Goal: Transaction & Acquisition: Book appointment/travel/reservation

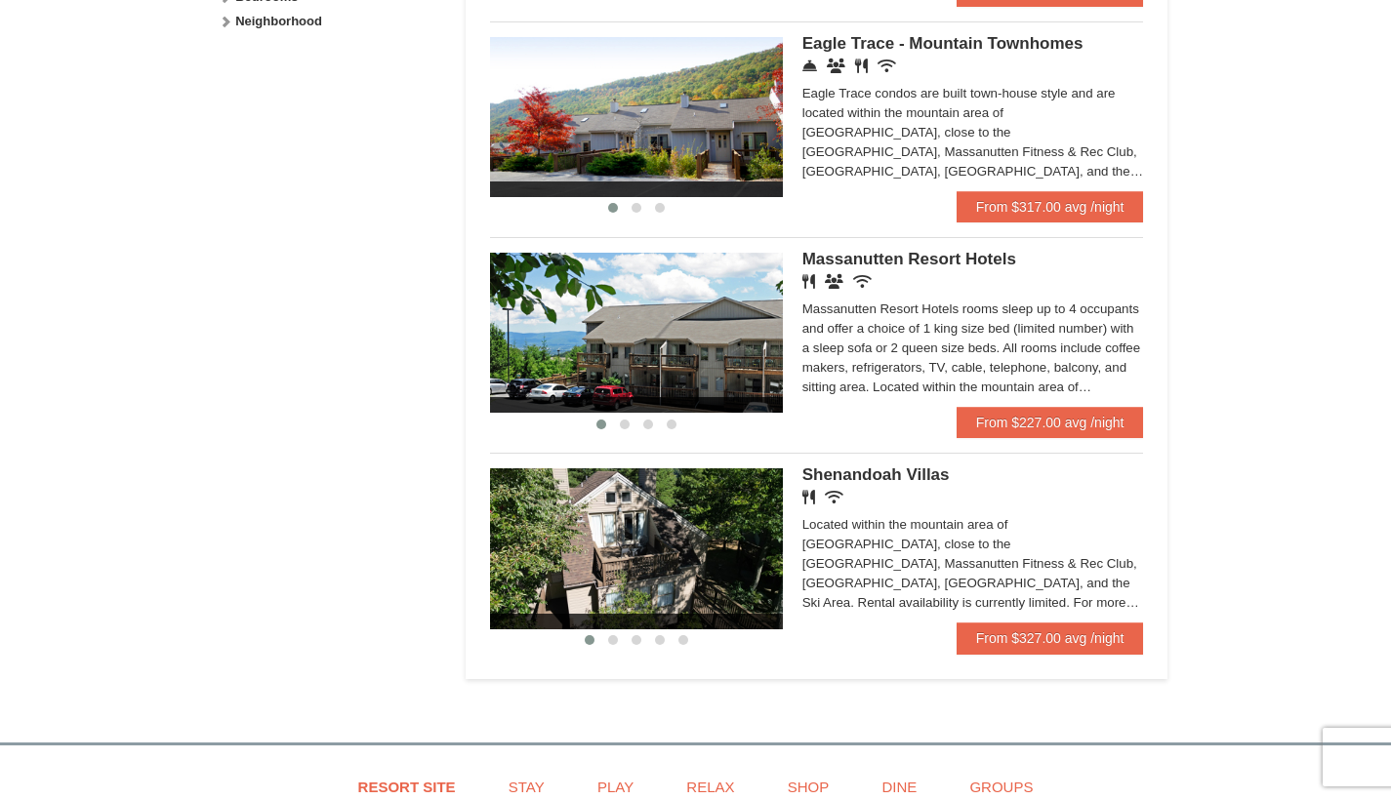
scroll to position [1068, 0]
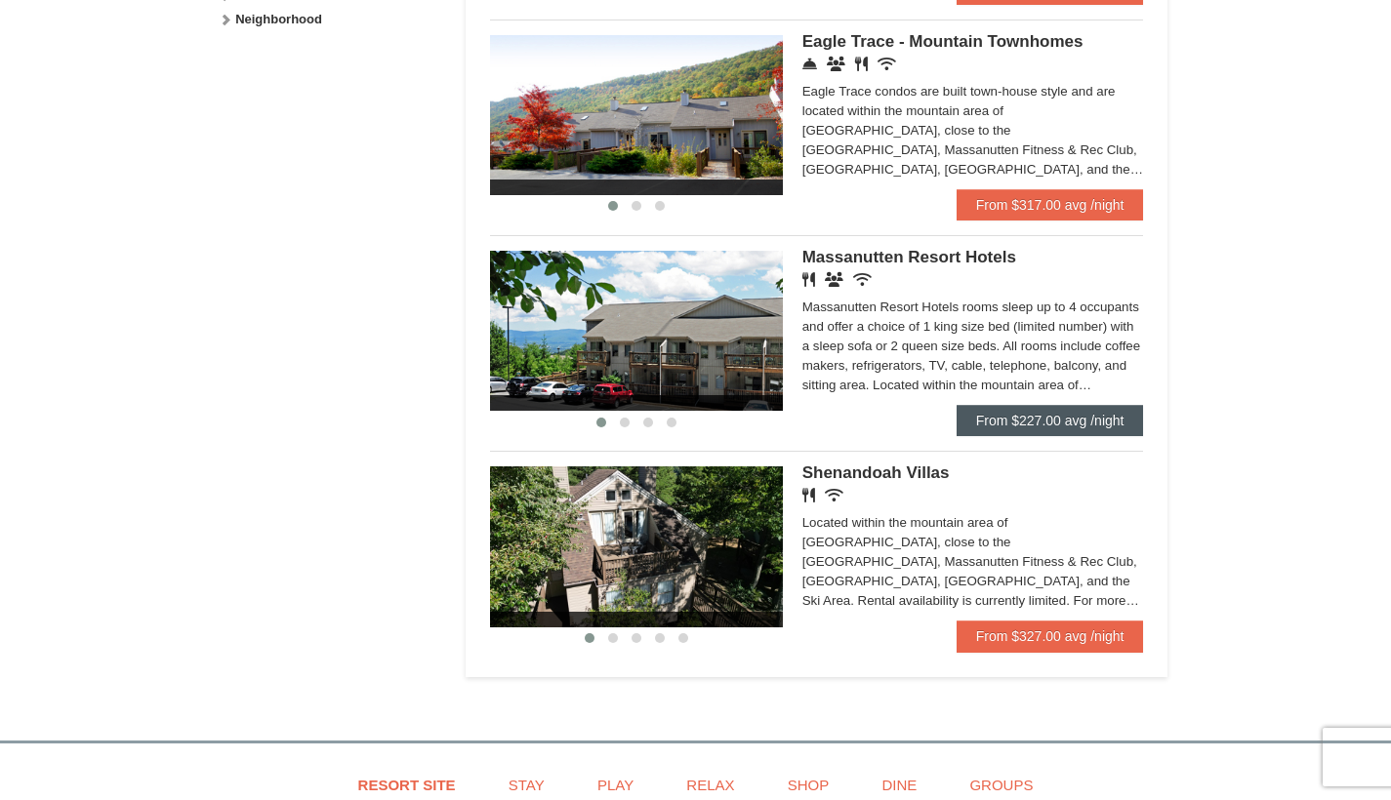
click at [1053, 420] on link "From $227.00 avg /night" at bounding box center [1049, 420] width 187 height 31
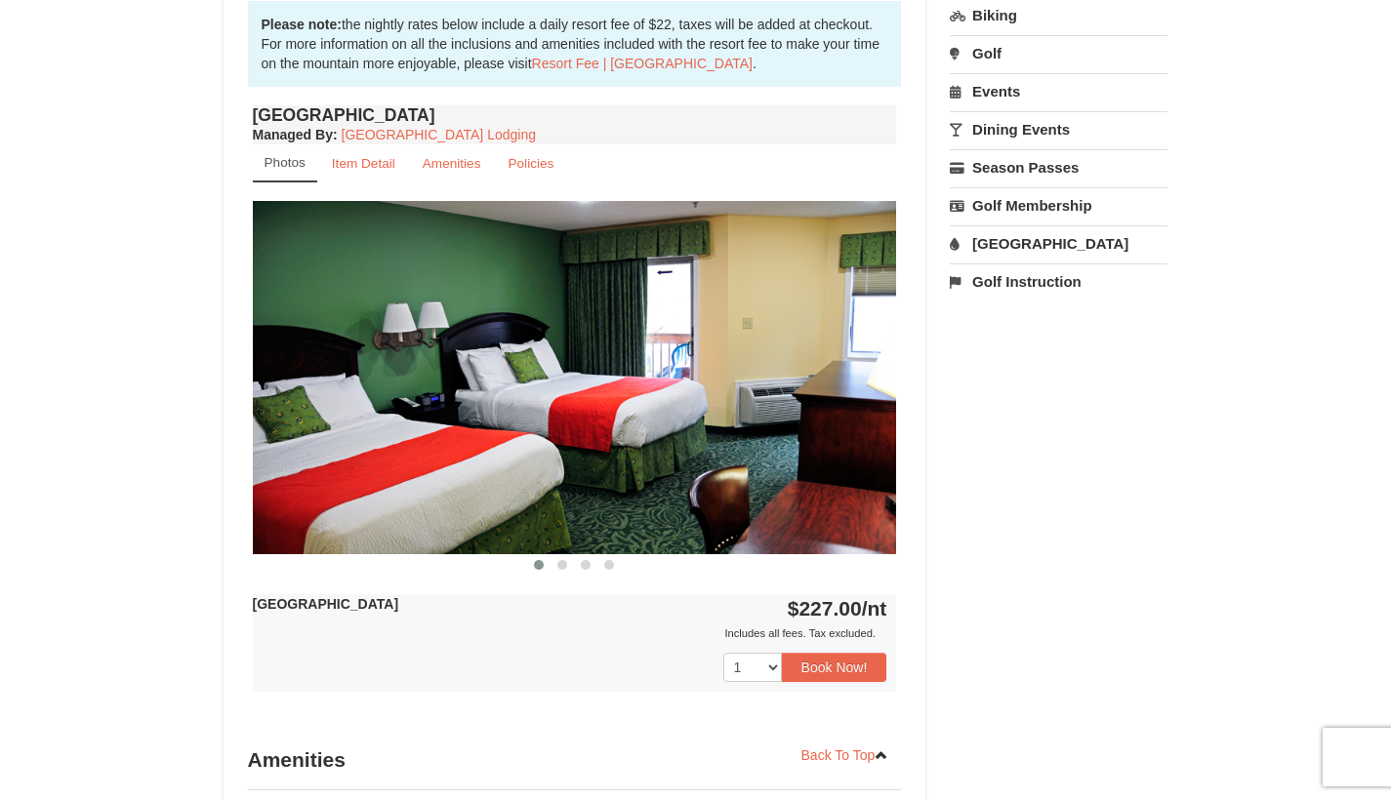
scroll to position [633, 0]
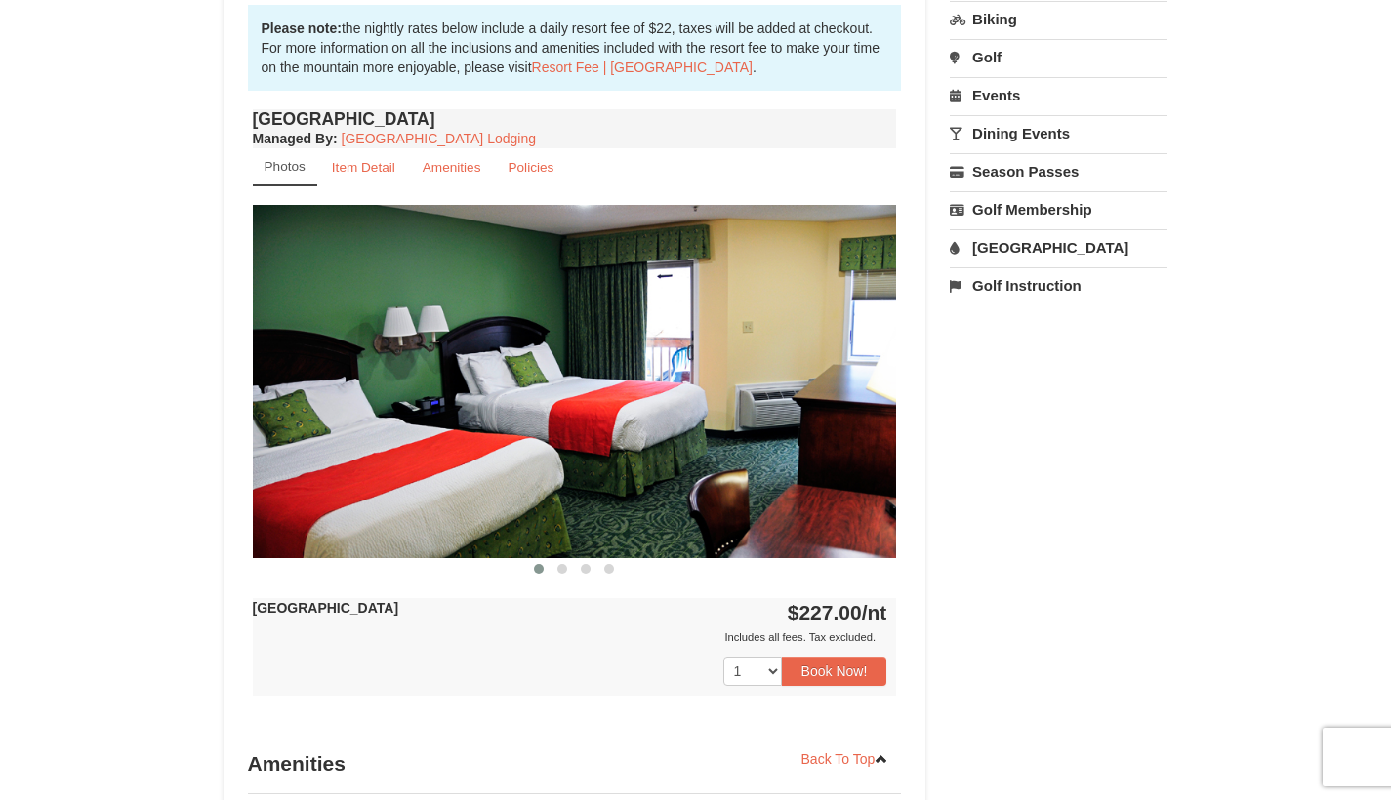
drag, startPoint x: 781, startPoint y: 431, endPoint x: 753, endPoint y: 431, distance: 28.3
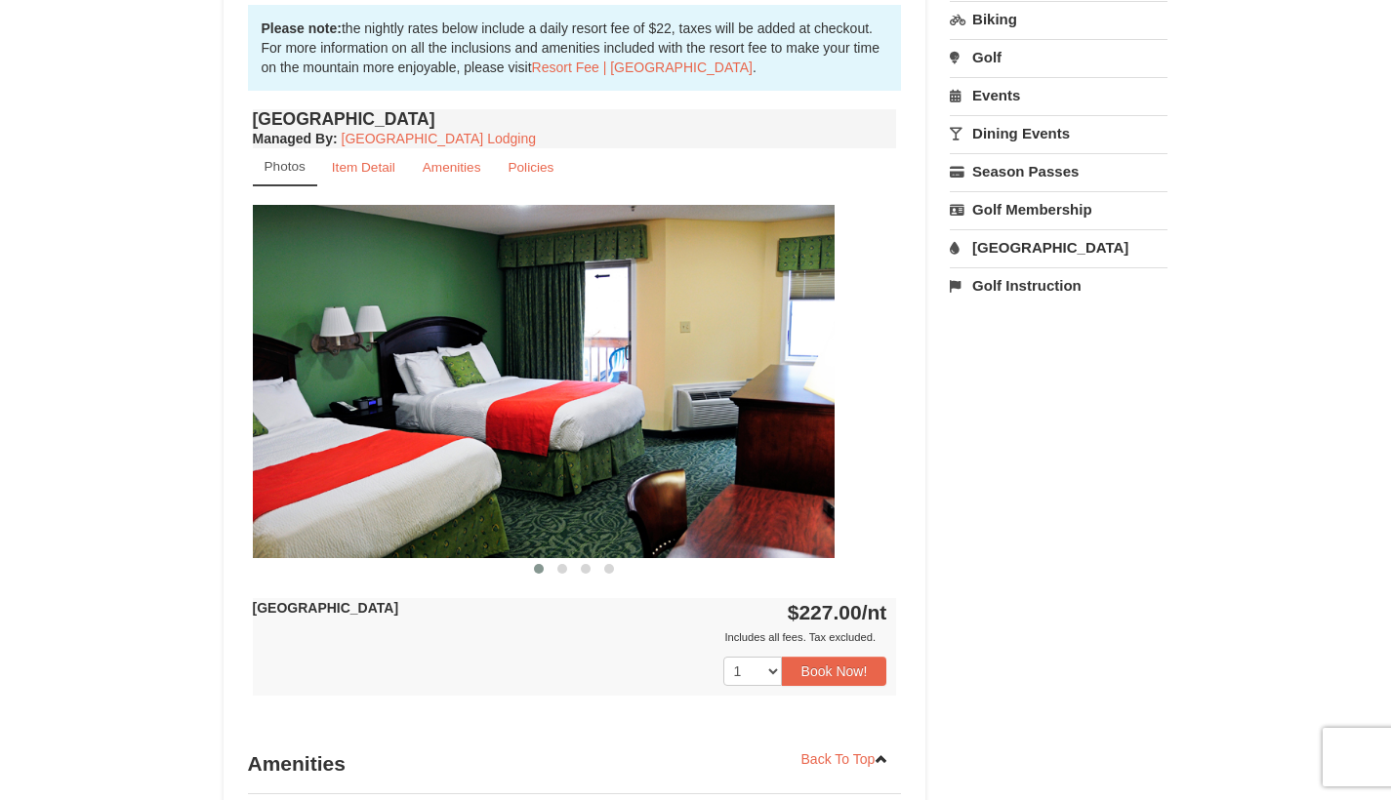
drag, startPoint x: 858, startPoint y: 413, endPoint x: 611, endPoint y: 398, distance: 247.4
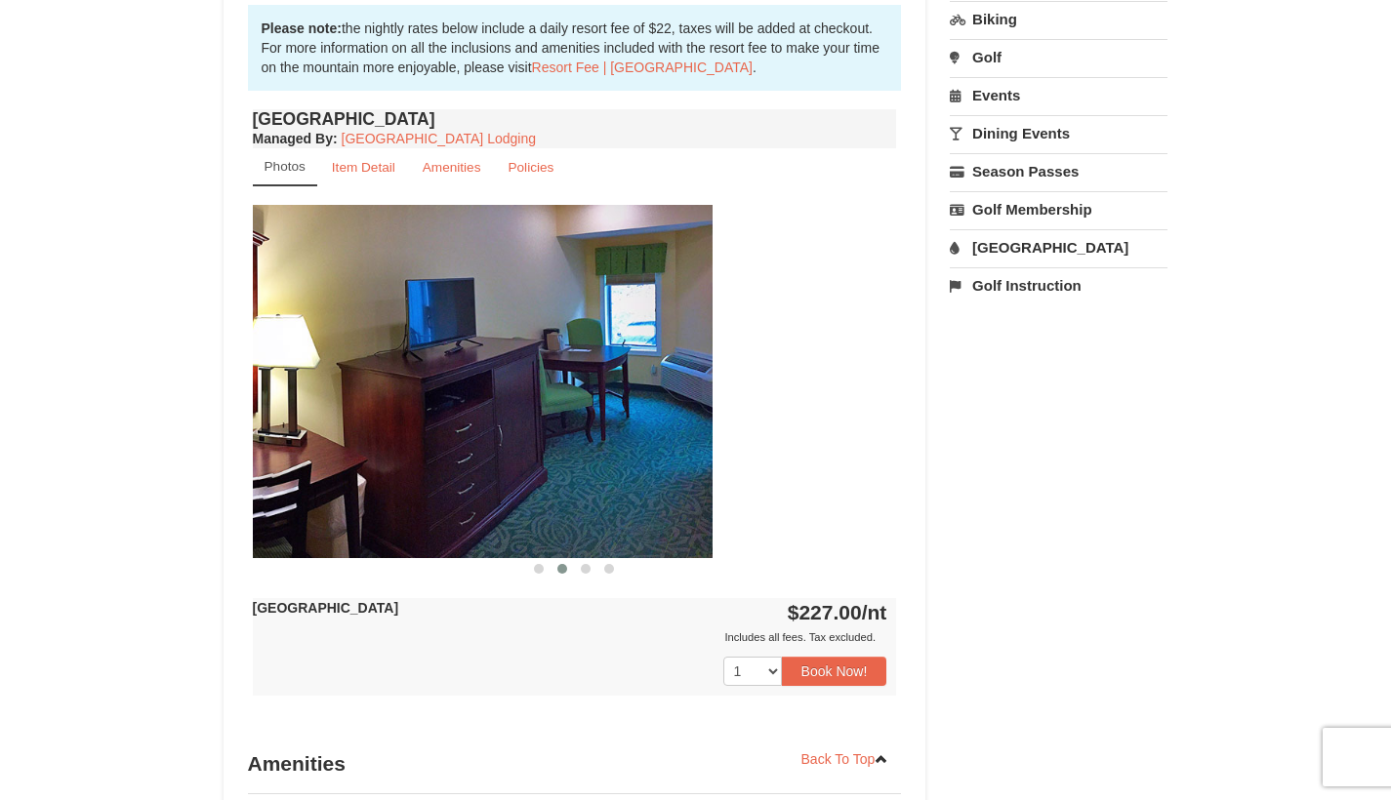
drag, startPoint x: 790, startPoint y: 404, endPoint x: 589, endPoint y: 402, distance: 201.1
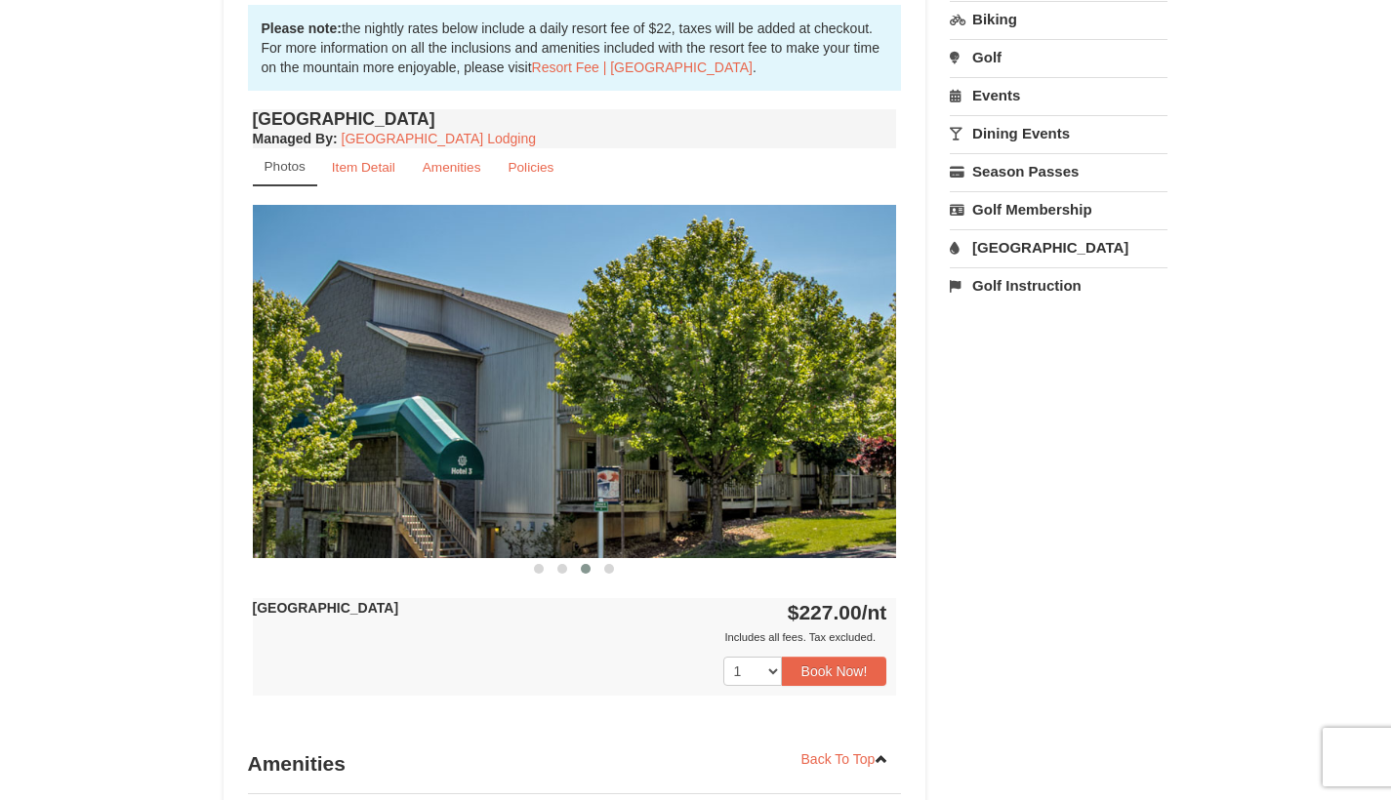
drag, startPoint x: 735, startPoint y: 398, endPoint x: 577, endPoint y: 389, distance: 158.4
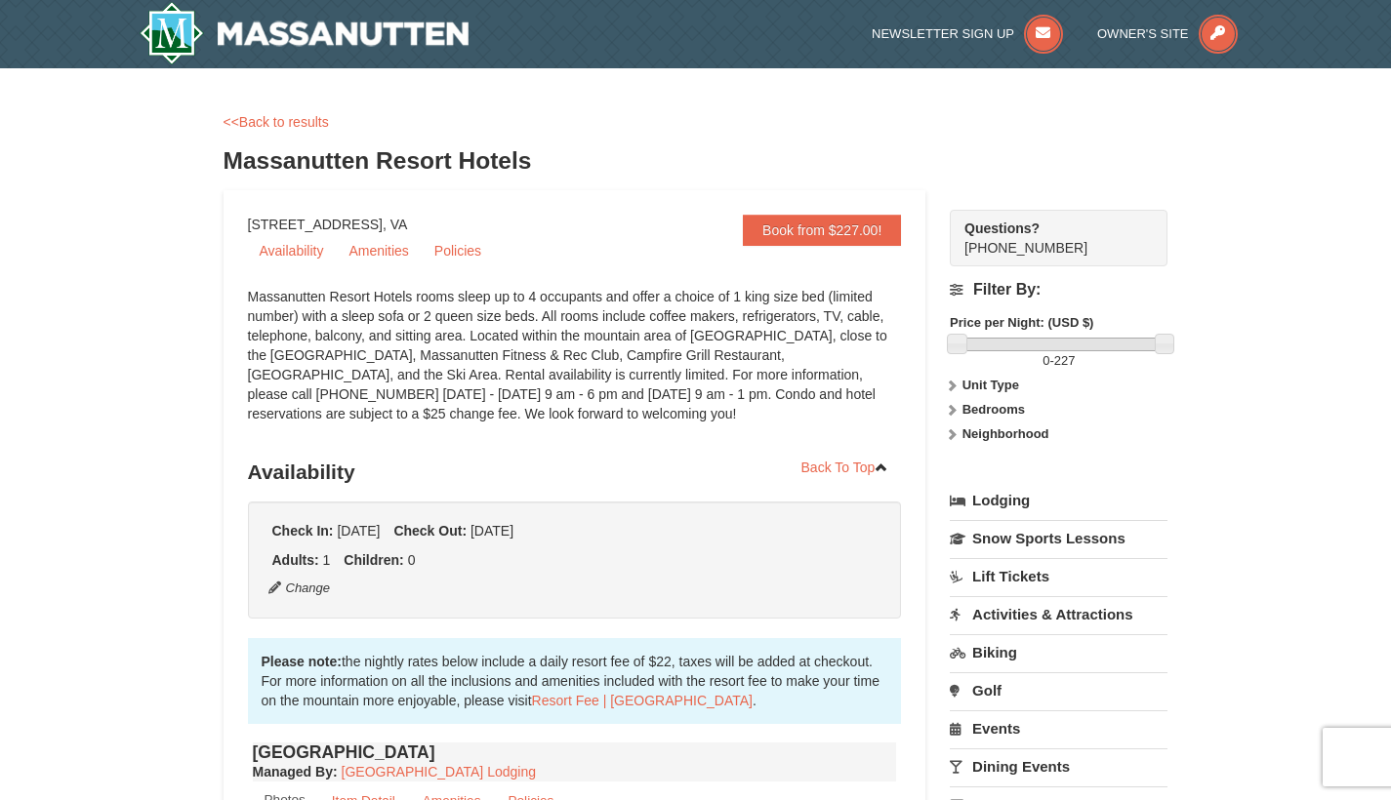
scroll to position [0, 0]
click at [985, 500] on link "Lodging" at bounding box center [1059, 500] width 218 height 35
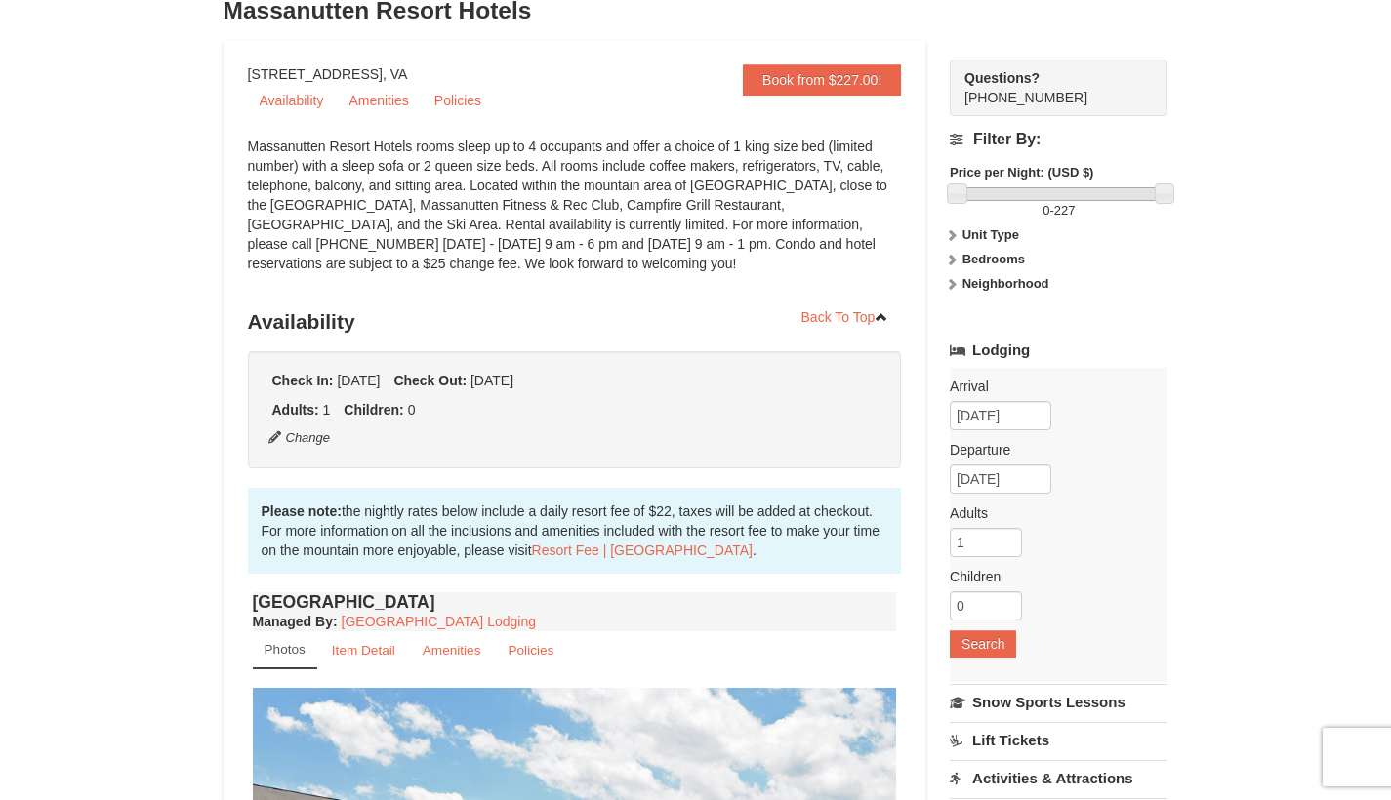
scroll to position [198, 0]
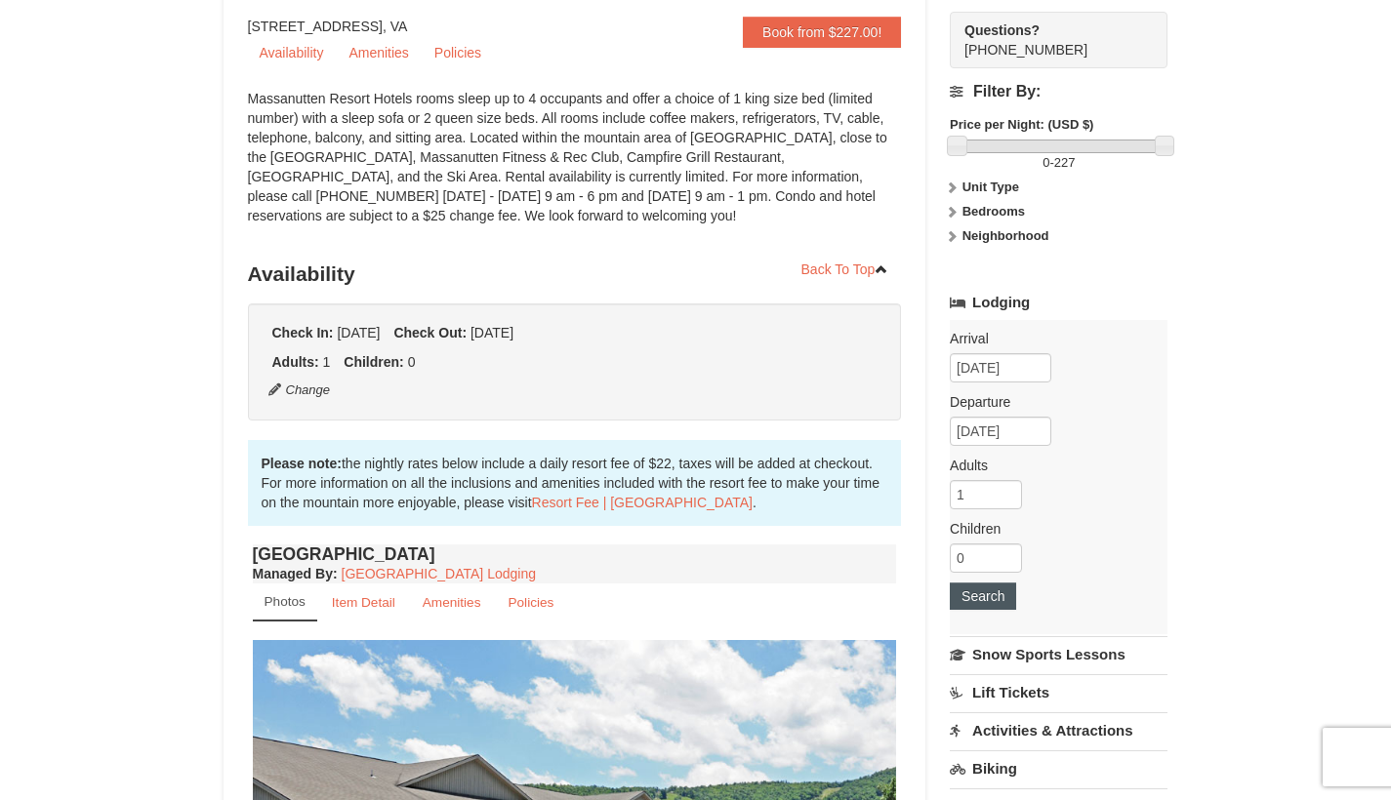
click at [974, 592] on button "Search" at bounding box center [983, 596] width 66 height 27
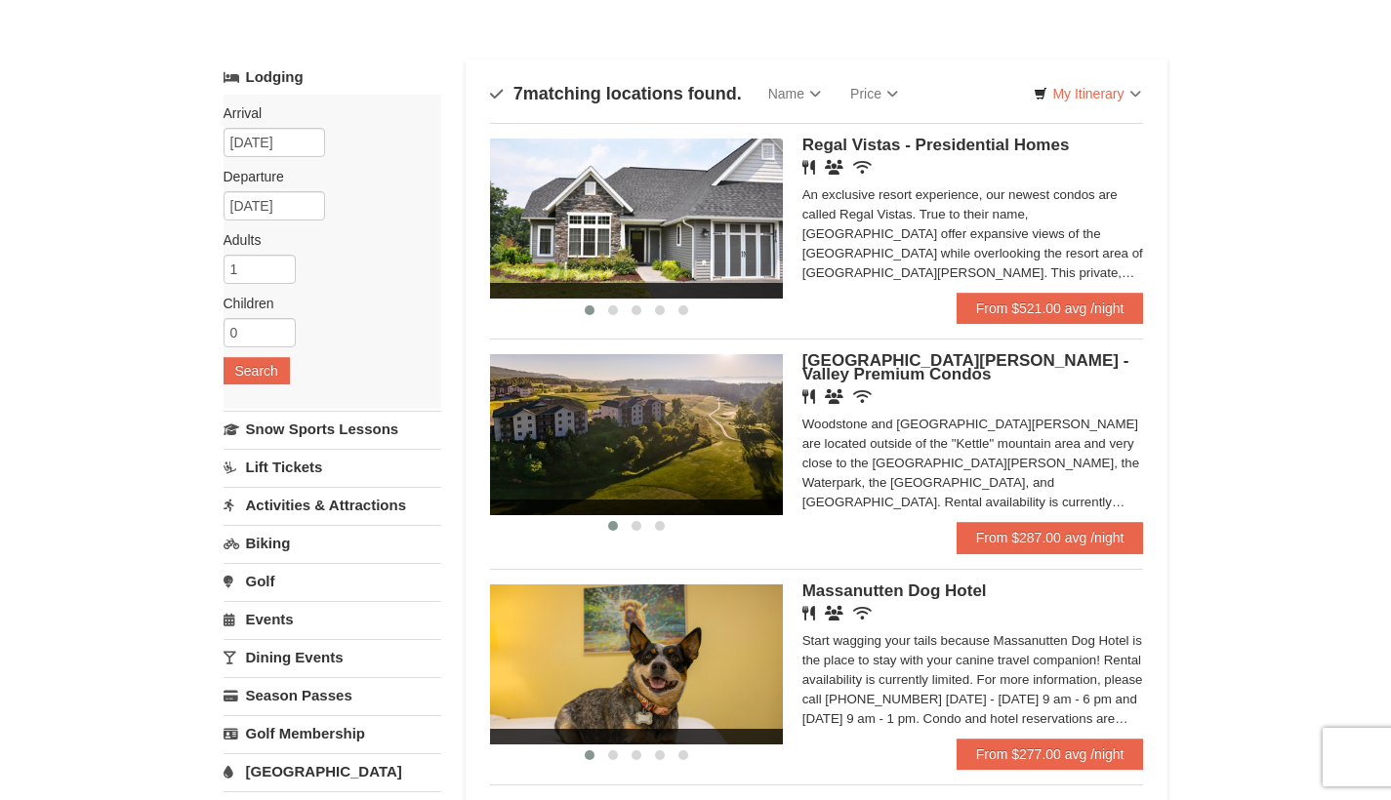
scroll to position [77, 0]
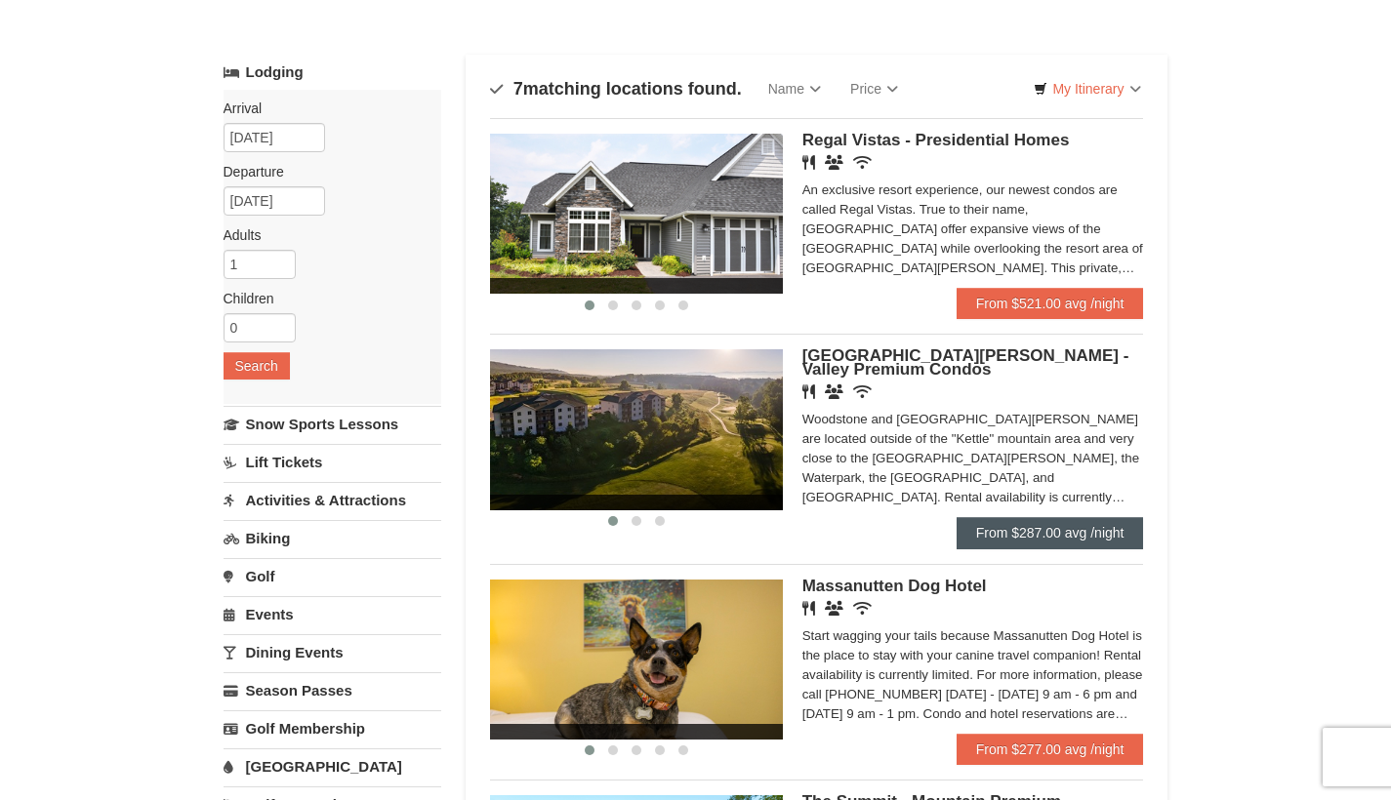
click at [1000, 538] on link "From $287.00 avg /night" at bounding box center [1049, 532] width 187 height 31
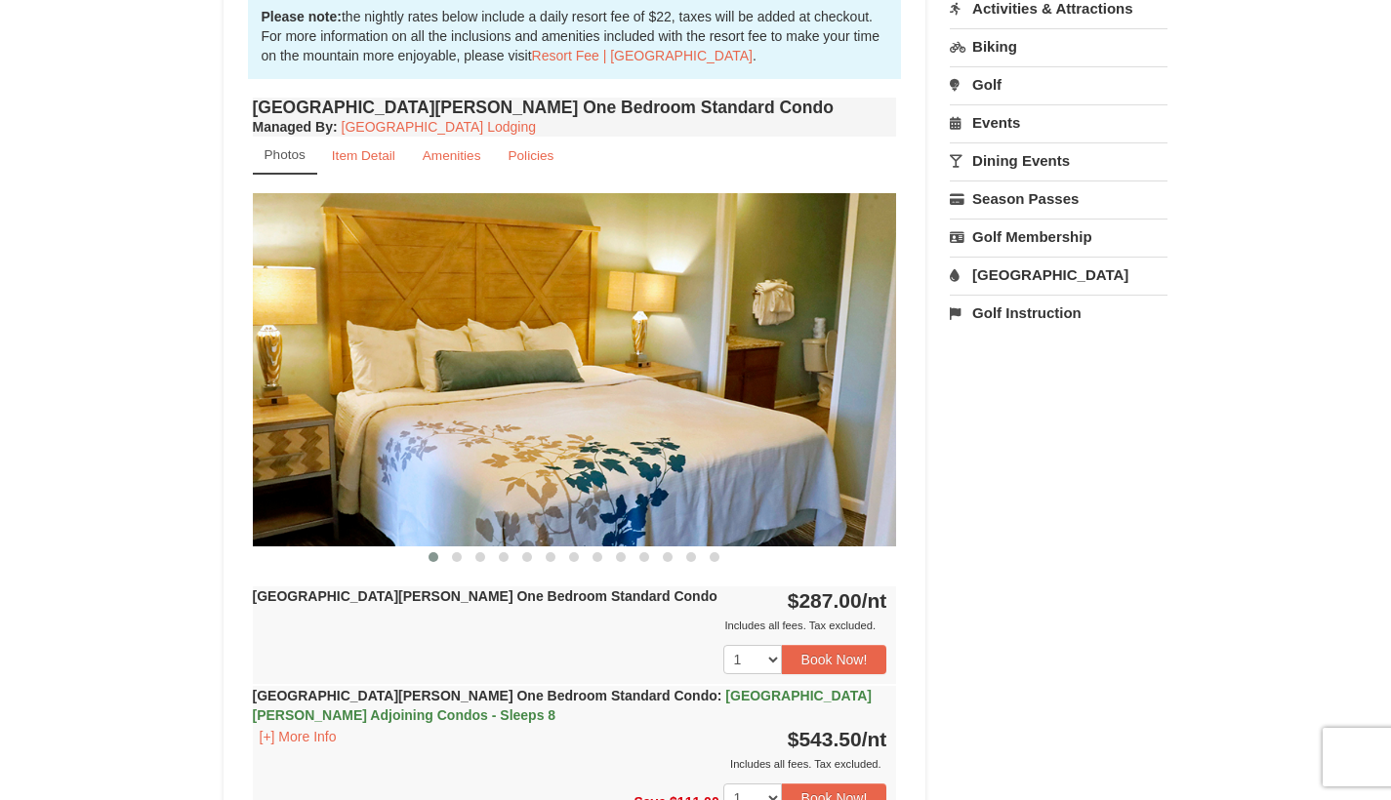
scroll to position [621, 0]
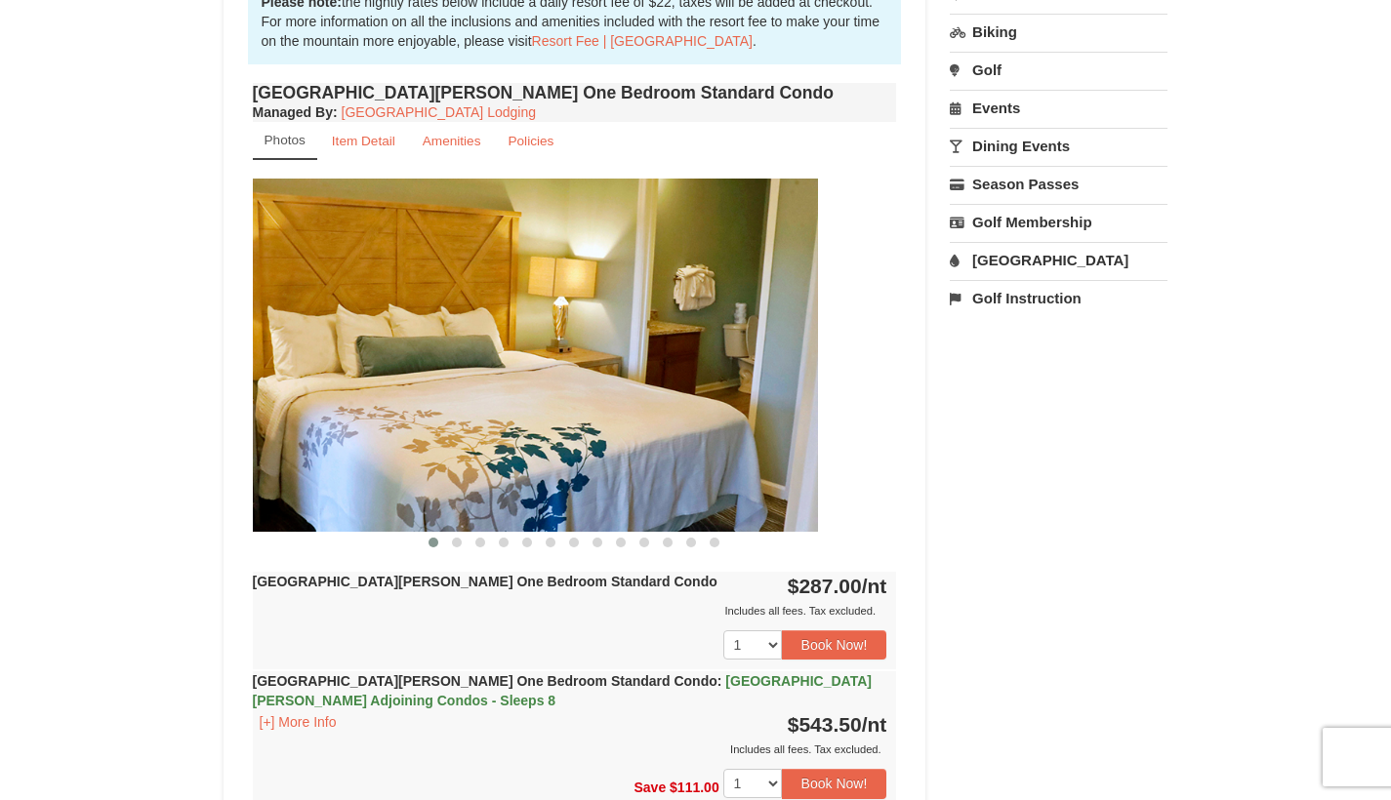
drag, startPoint x: 839, startPoint y: 427, endPoint x: 753, endPoint y: 426, distance: 86.9
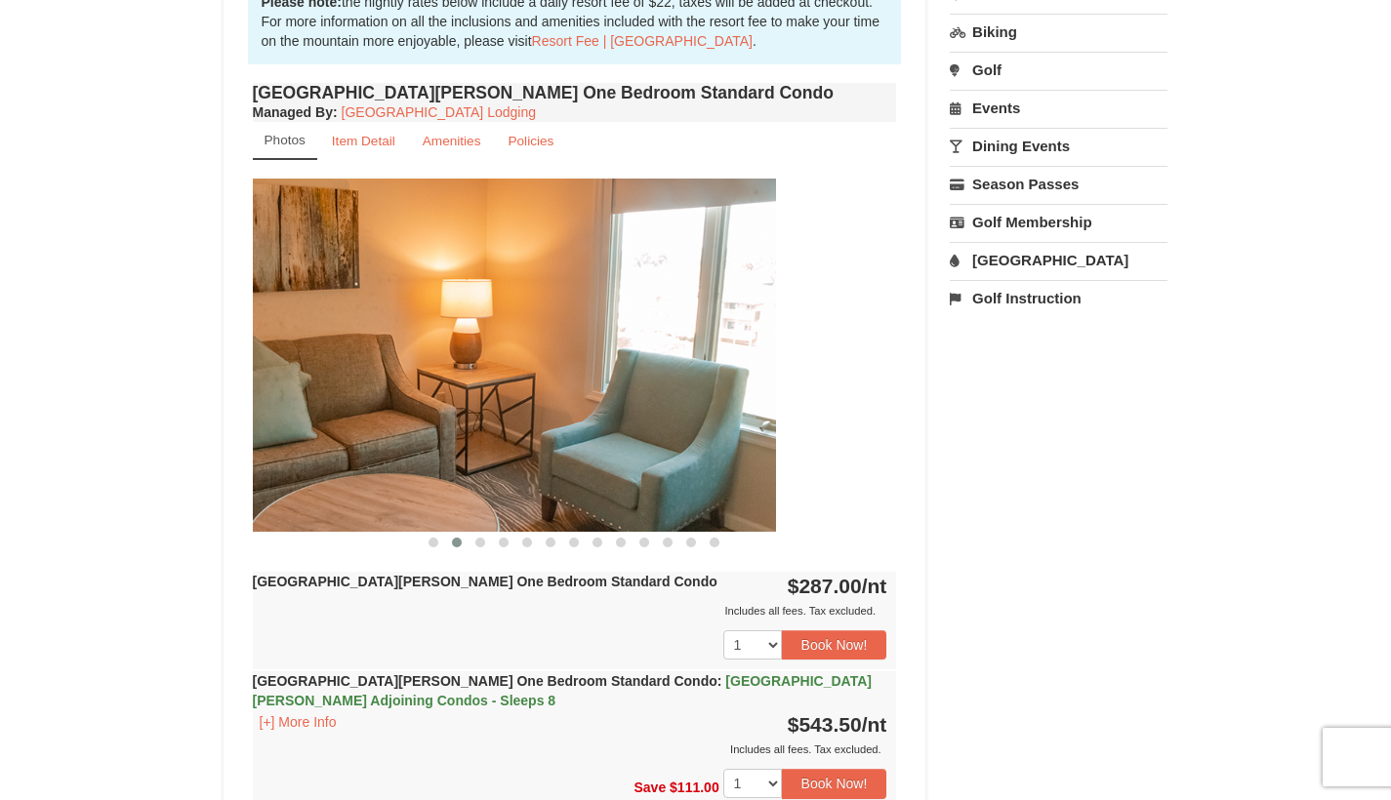
drag, startPoint x: 805, startPoint y: 436, endPoint x: 673, endPoint y: 427, distance: 132.1
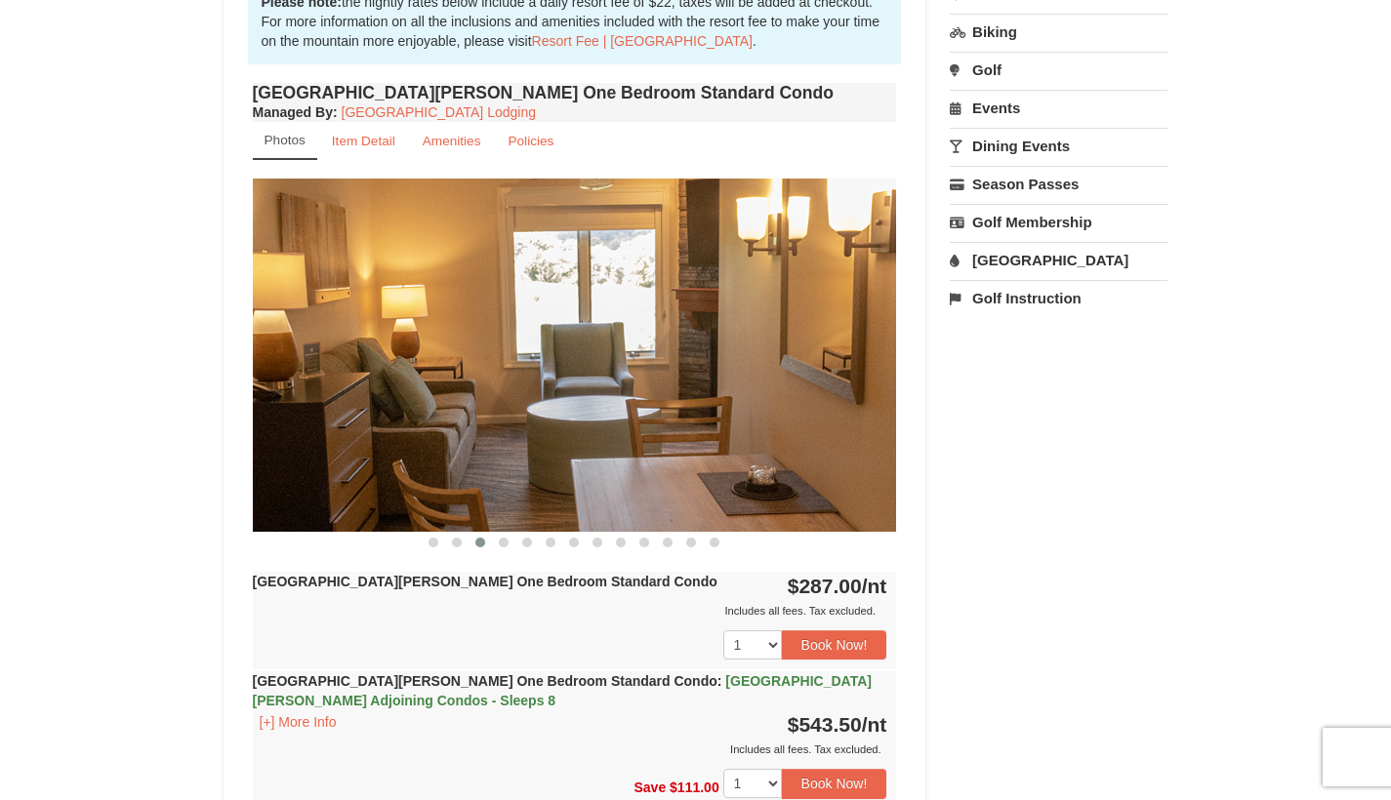
drag, startPoint x: 763, startPoint y: 429, endPoint x: 622, endPoint y: 420, distance: 141.9
drag, startPoint x: 730, startPoint y: 416, endPoint x: 592, endPoint y: 405, distance: 138.0
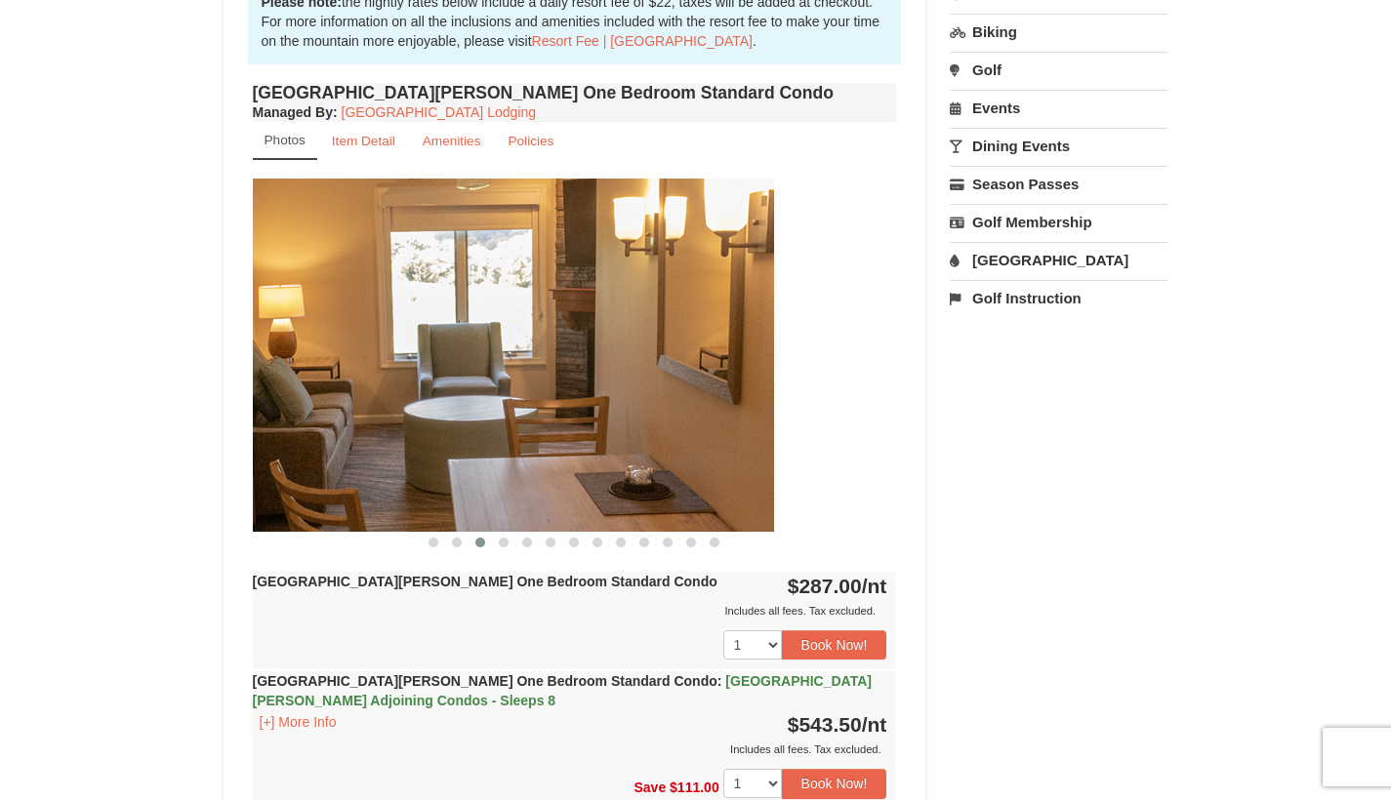
drag, startPoint x: 760, startPoint y: 425, endPoint x: 621, endPoint y: 425, distance: 139.6
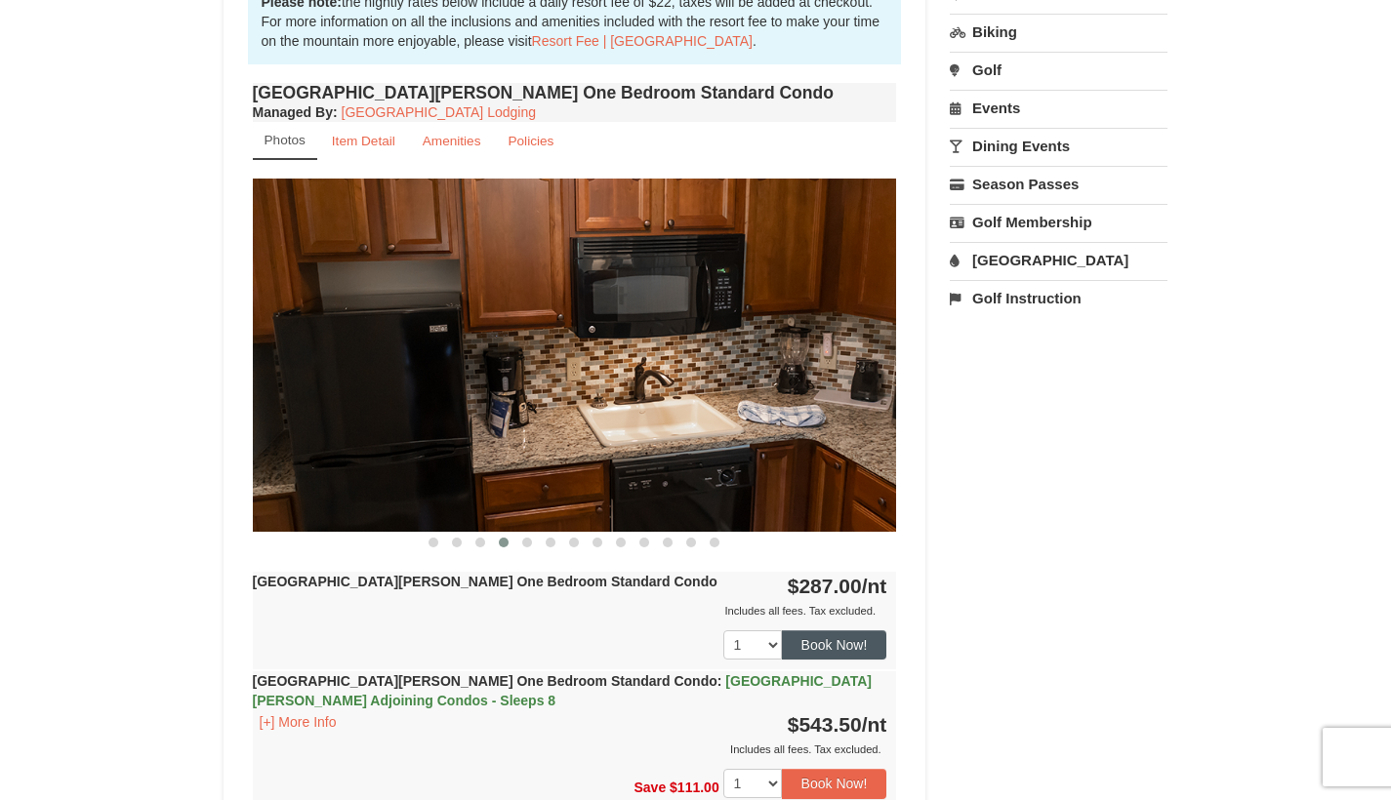
click at [832, 653] on button "Book Now!" at bounding box center [834, 645] width 105 height 29
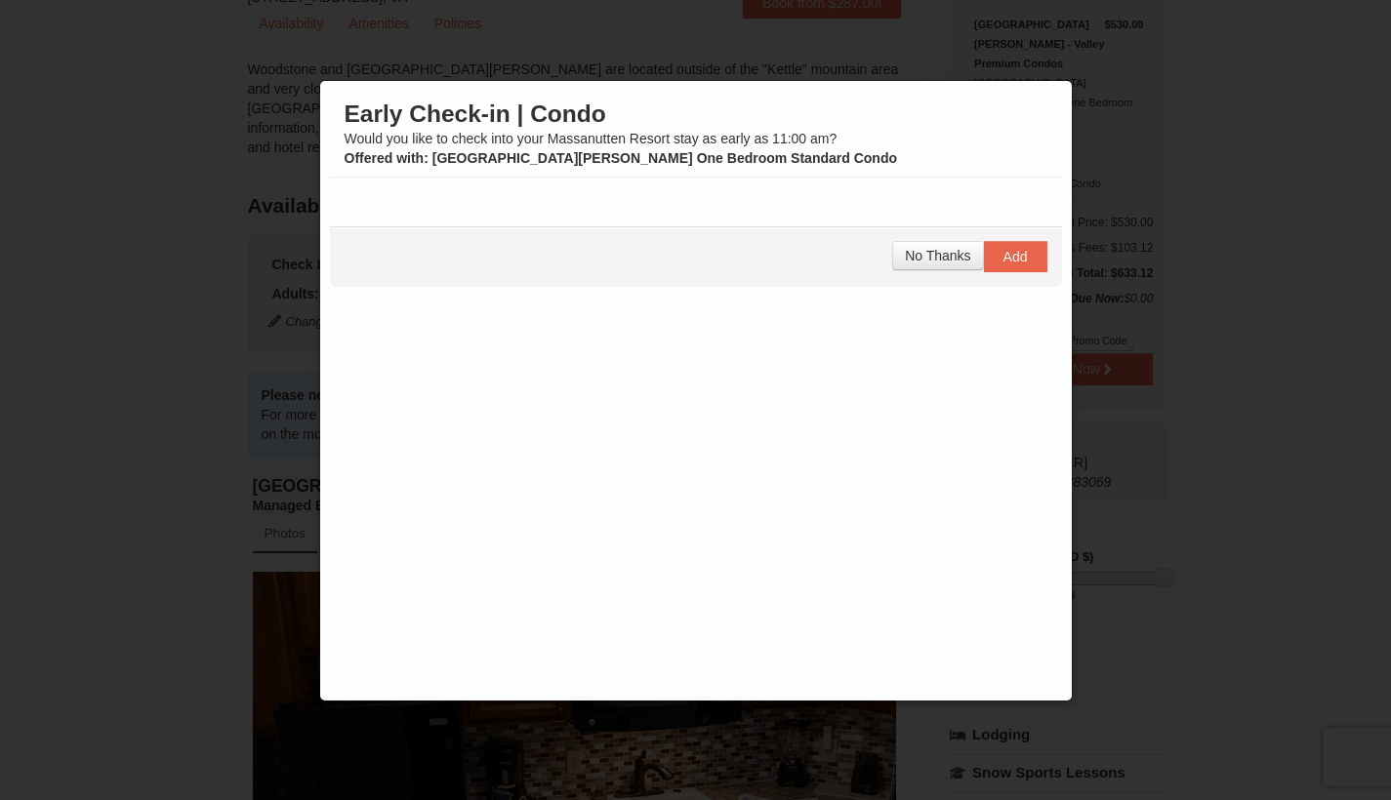
scroll to position [190, 0]
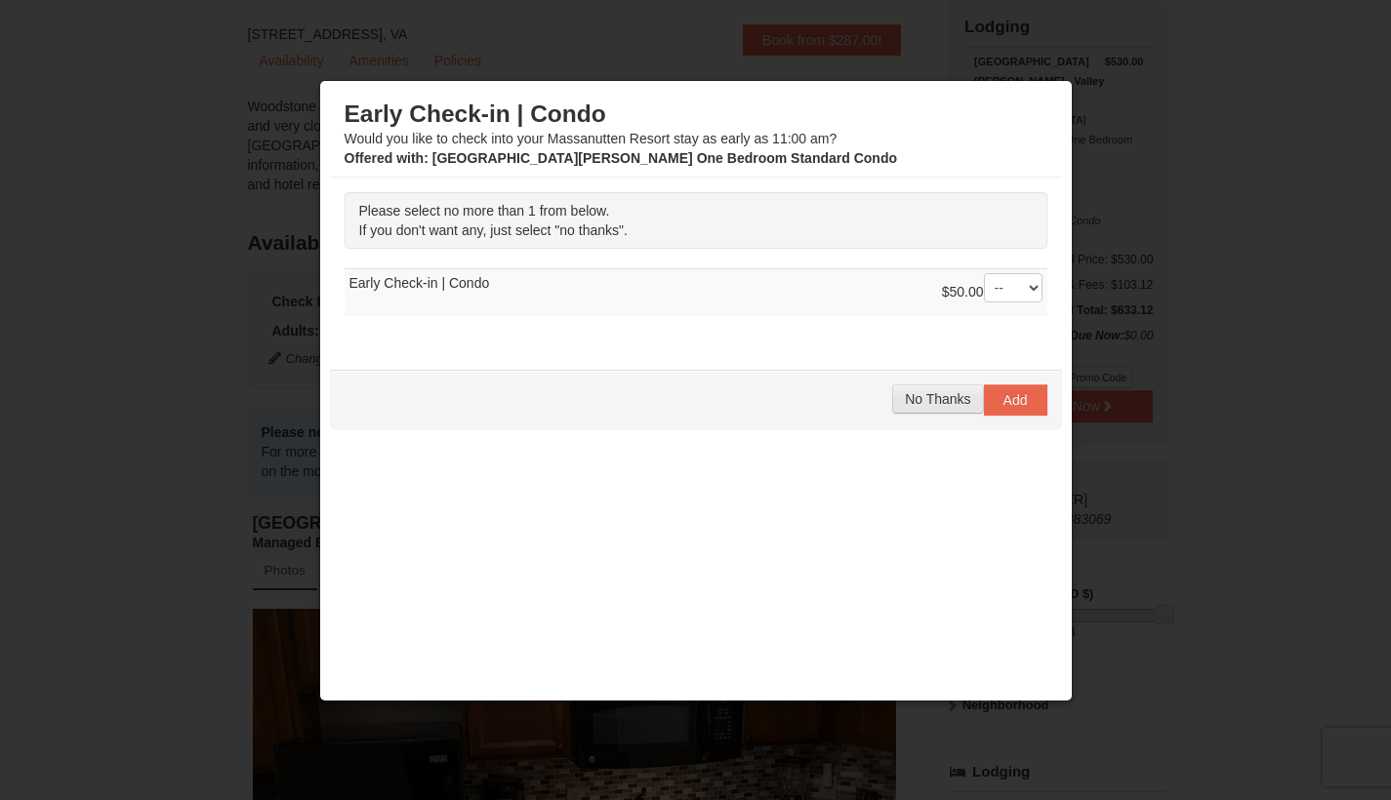
click at [917, 396] on span "No Thanks" at bounding box center [937, 399] width 65 height 16
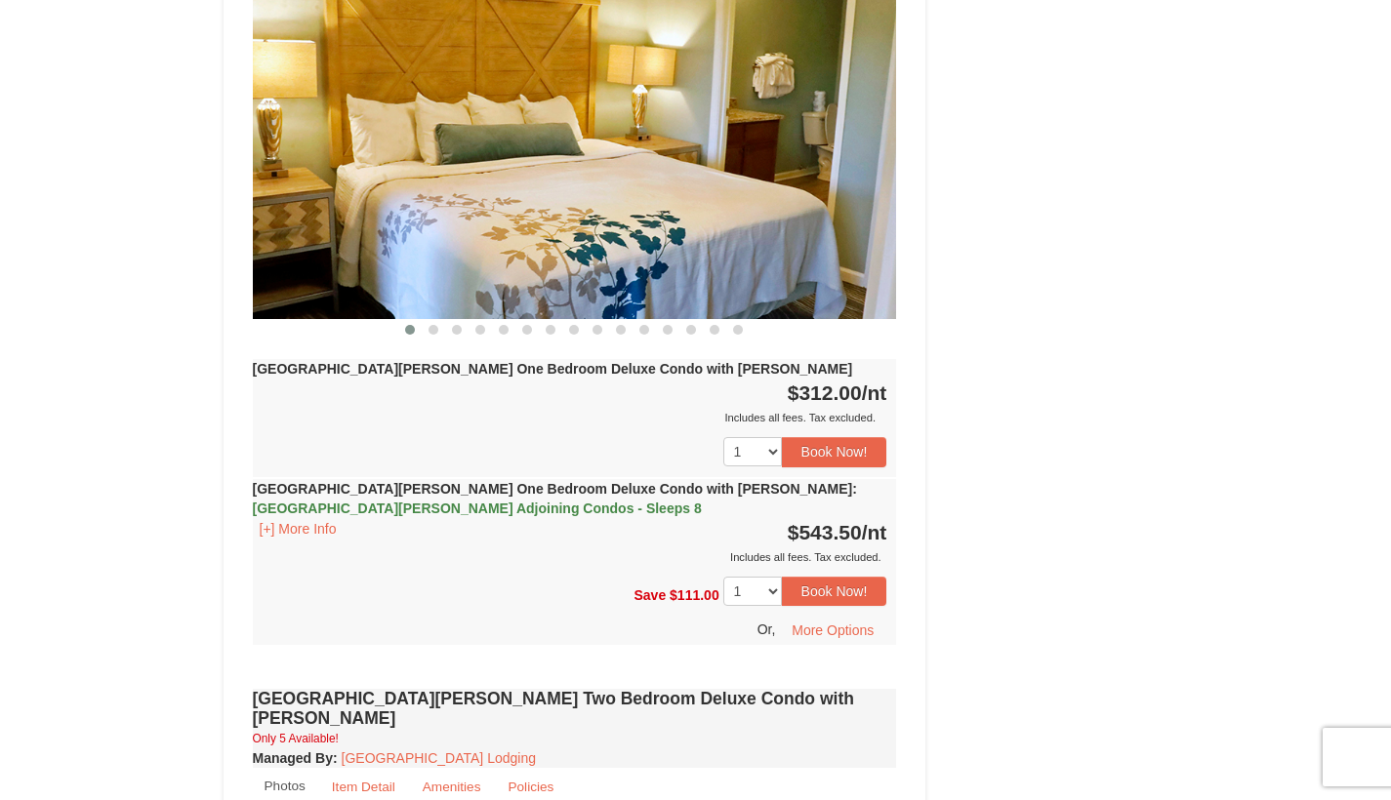
scroll to position [1656, 0]
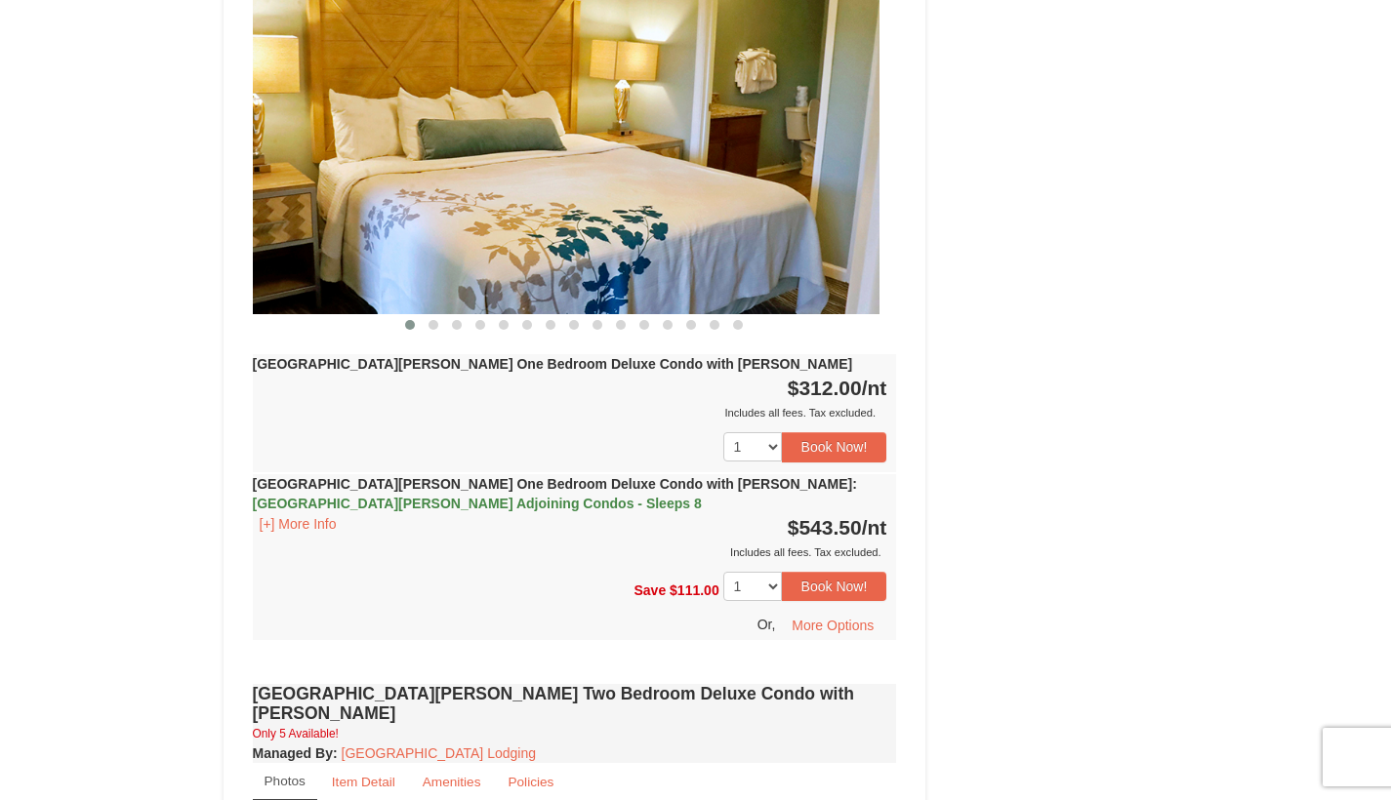
drag, startPoint x: 787, startPoint y: 206, endPoint x: 544, endPoint y: 198, distance: 243.2
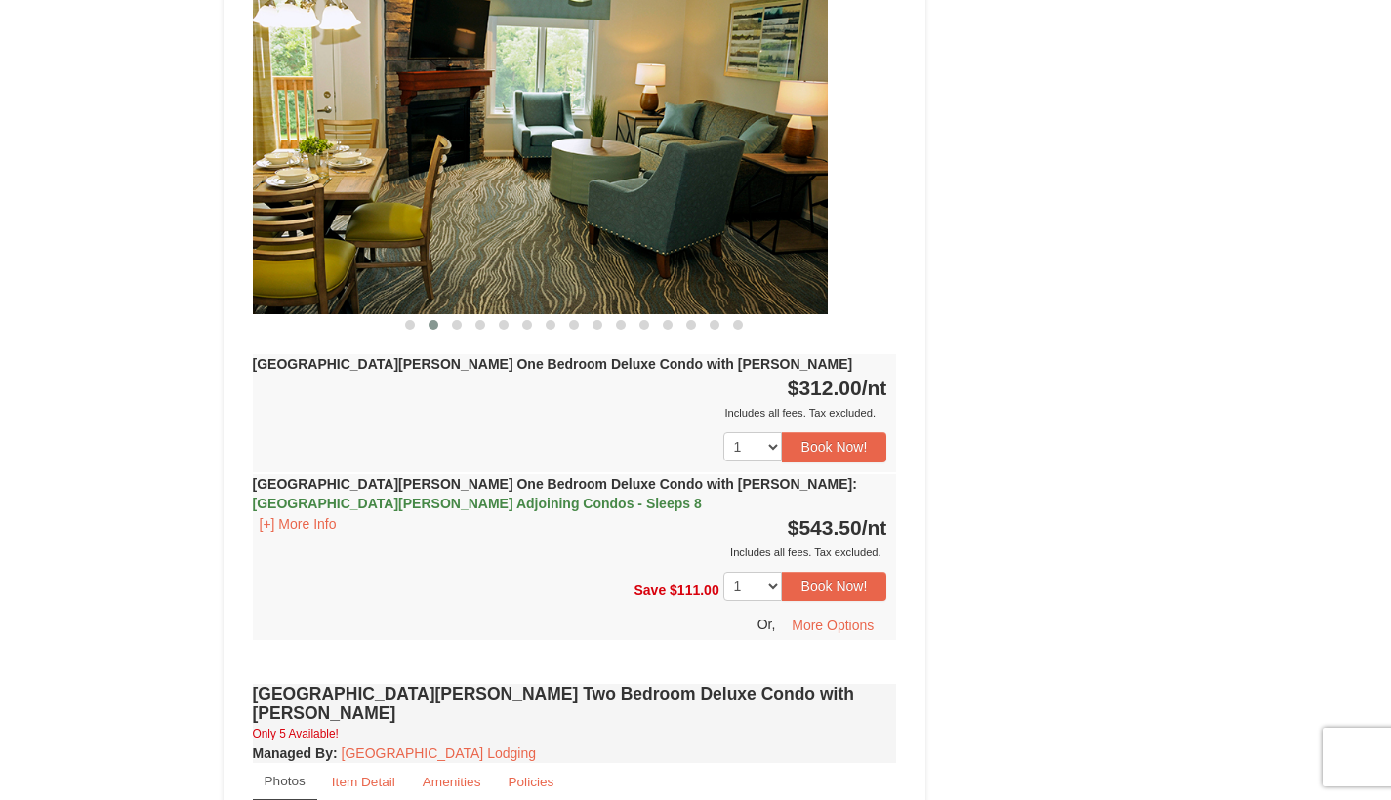
drag, startPoint x: 732, startPoint y: 211, endPoint x: 531, endPoint y: 232, distance: 202.2
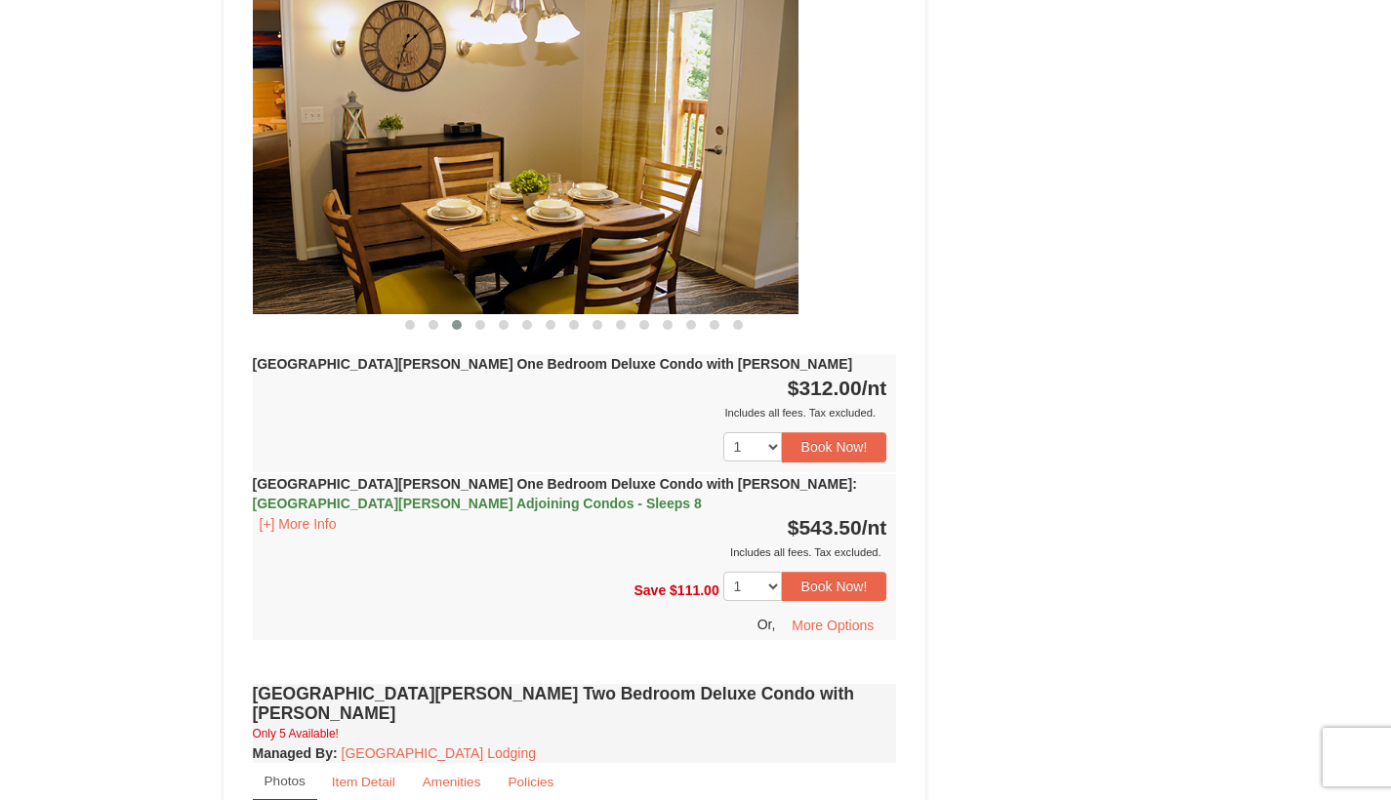
drag, startPoint x: 741, startPoint y: 224, endPoint x: 550, endPoint y: 216, distance: 190.5
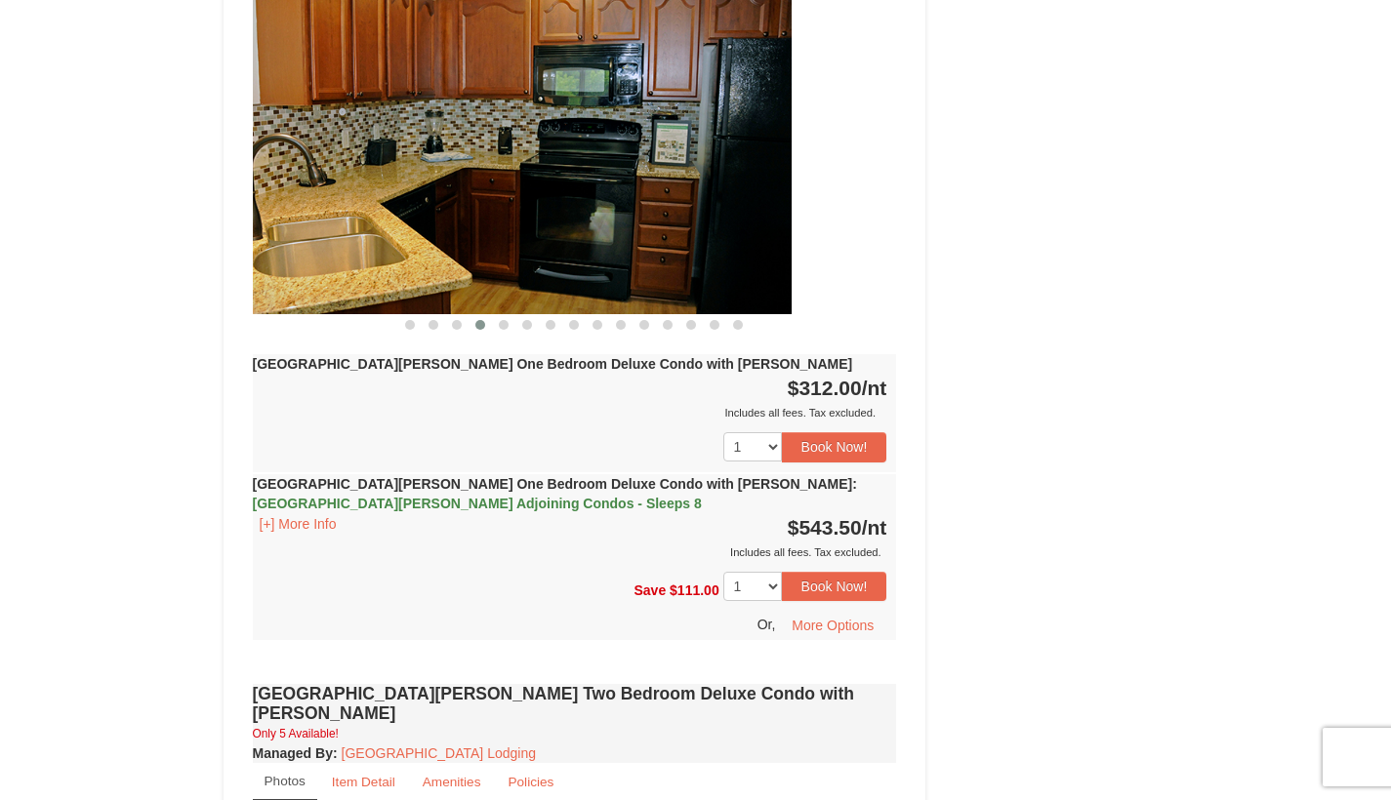
drag, startPoint x: 778, startPoint y: 219, endPoint x: 574, endPoint y: 203, distance: 204.6
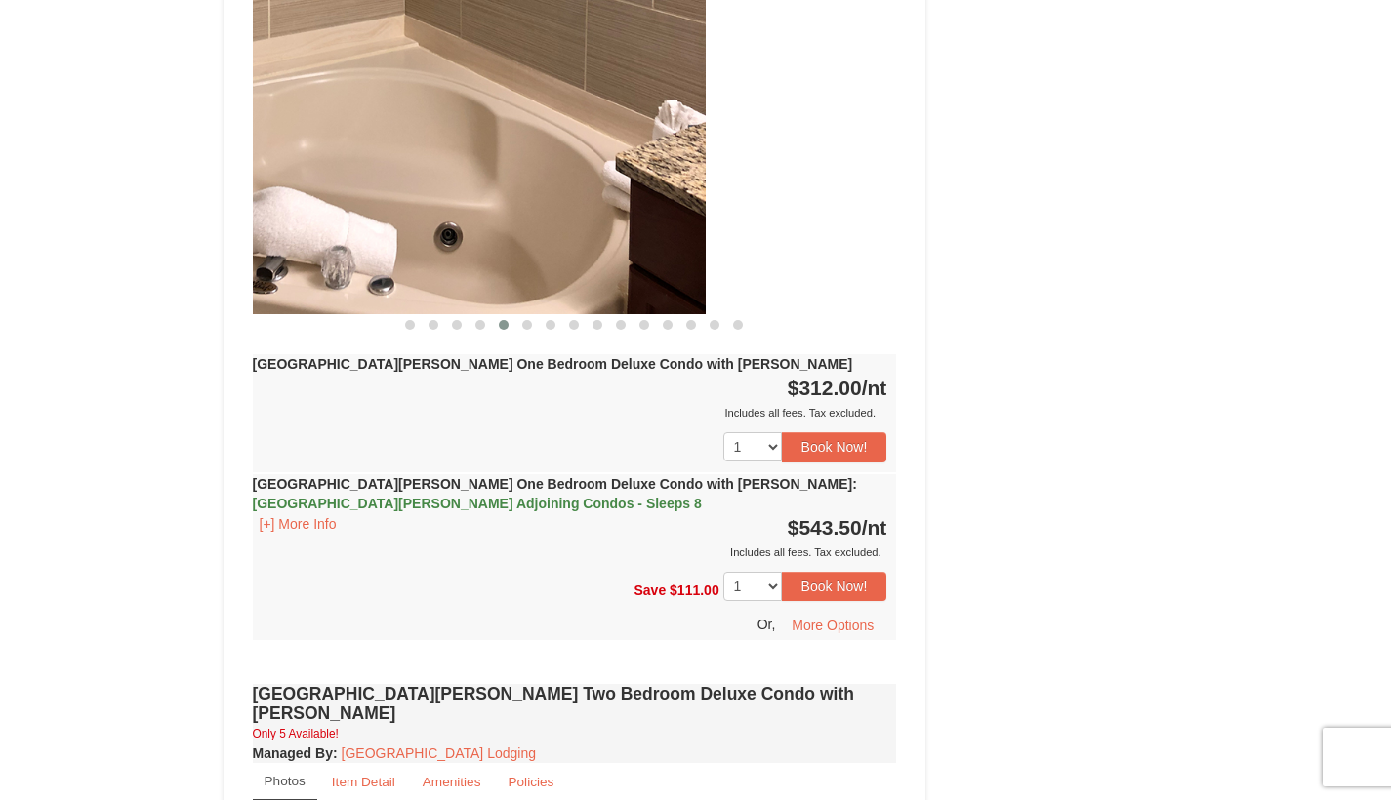
drag, startPoint x: 781, startPoint y: 201, endPoint x: 563, endPoint y: 202, distance: 217.7
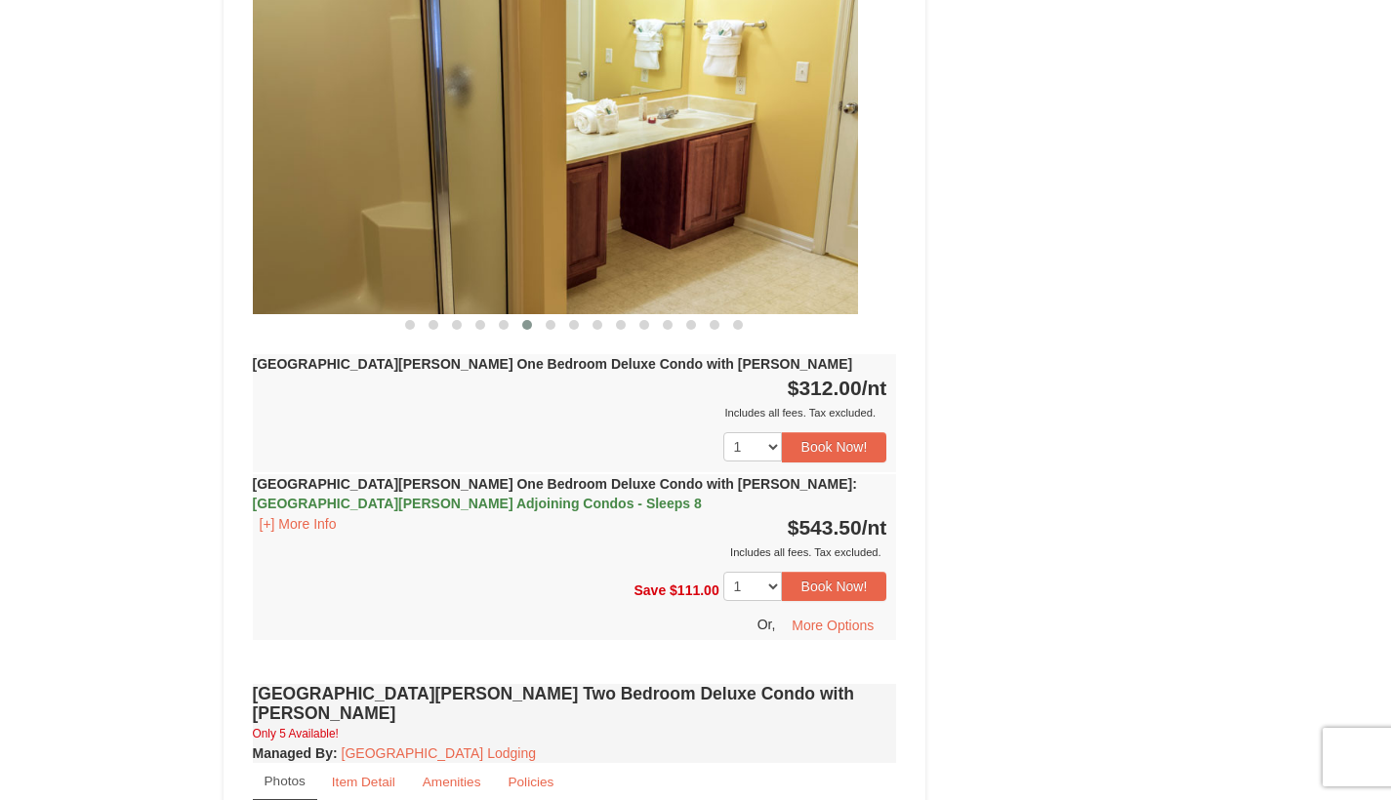
drag, startPoint x: 563, startPoint y: 202, endPoint x: 352, endPoint y: 188, distance: 211.3
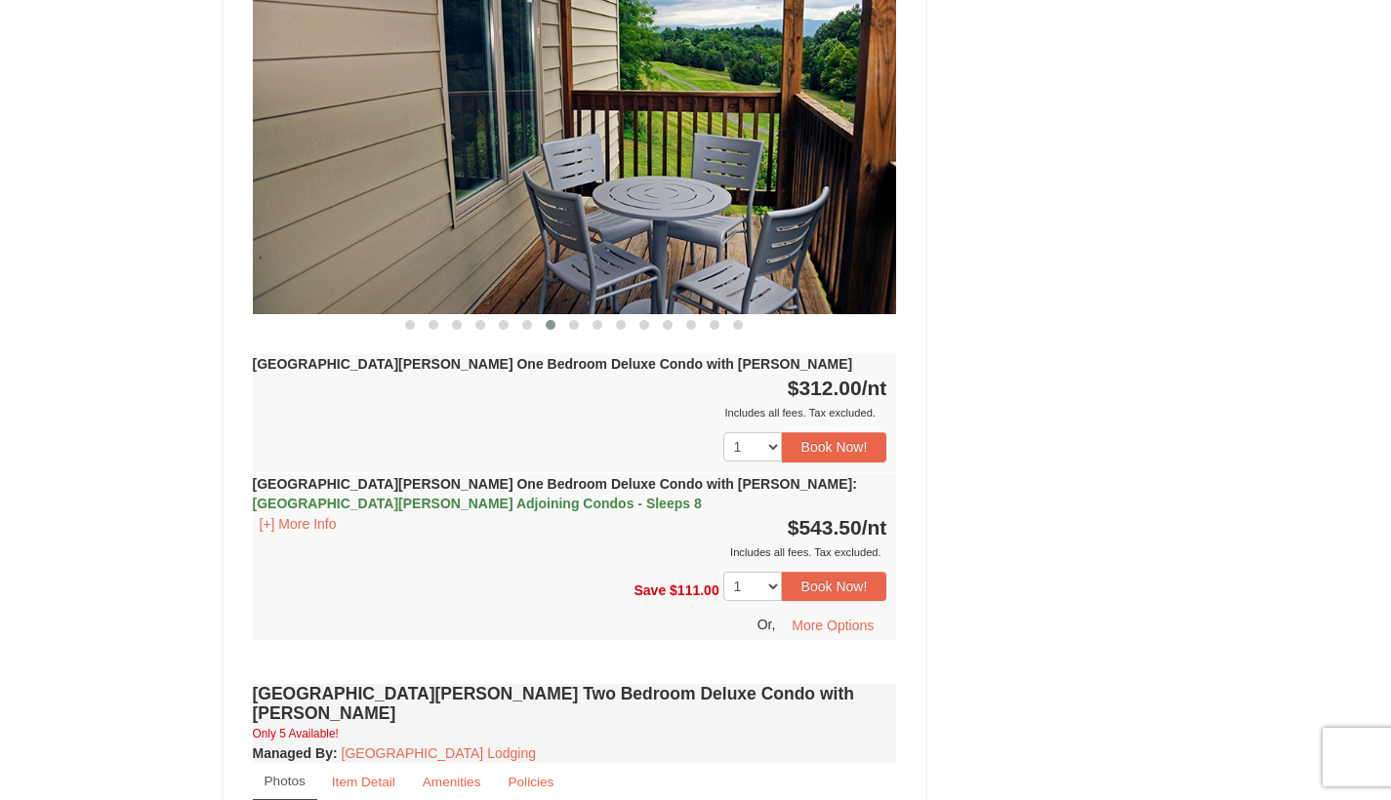
drag, startPoint x: 684, startPoint y: 193, endPoint x: 386, endPoint y: 174, distance: 299.3
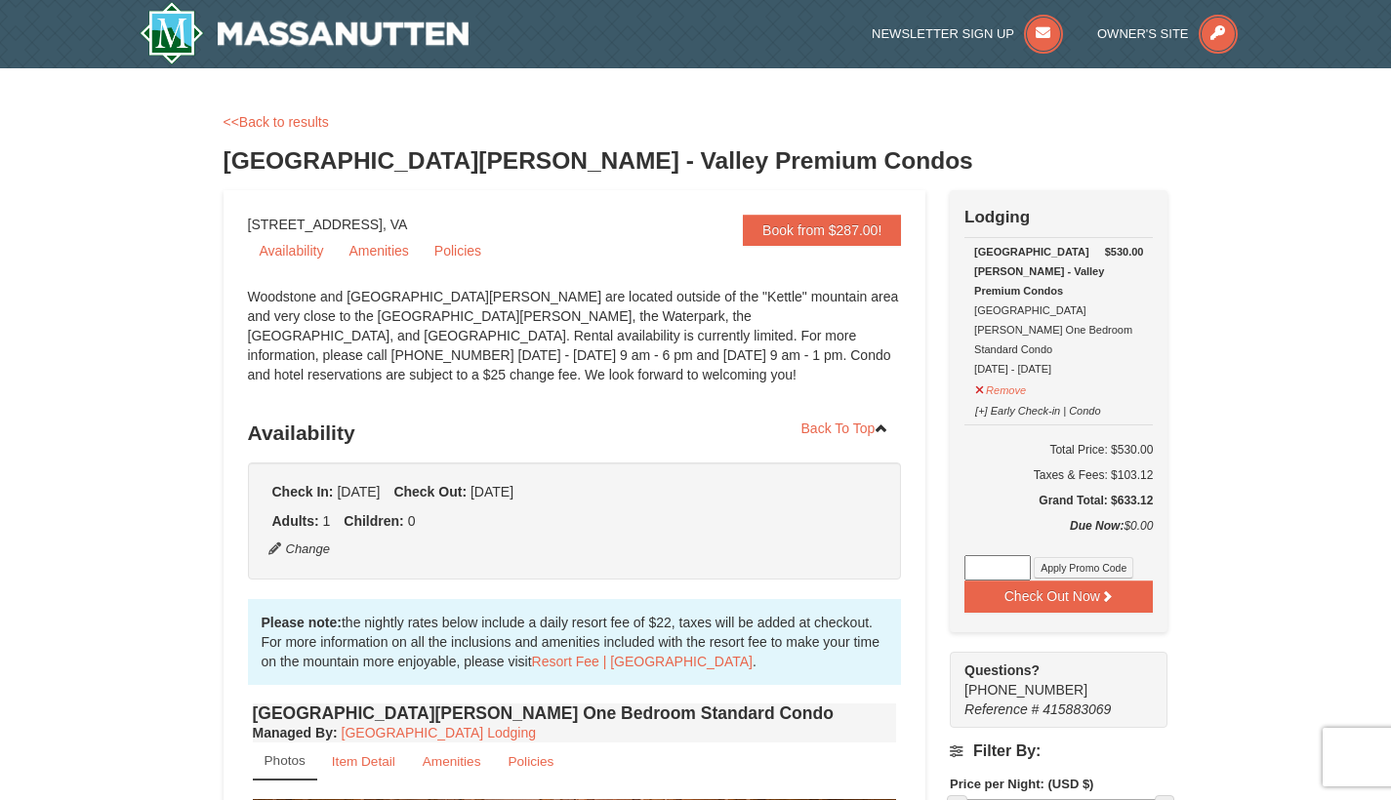
scroll to position [0, 0]
